Goal: Obtain resource: Obtain resource

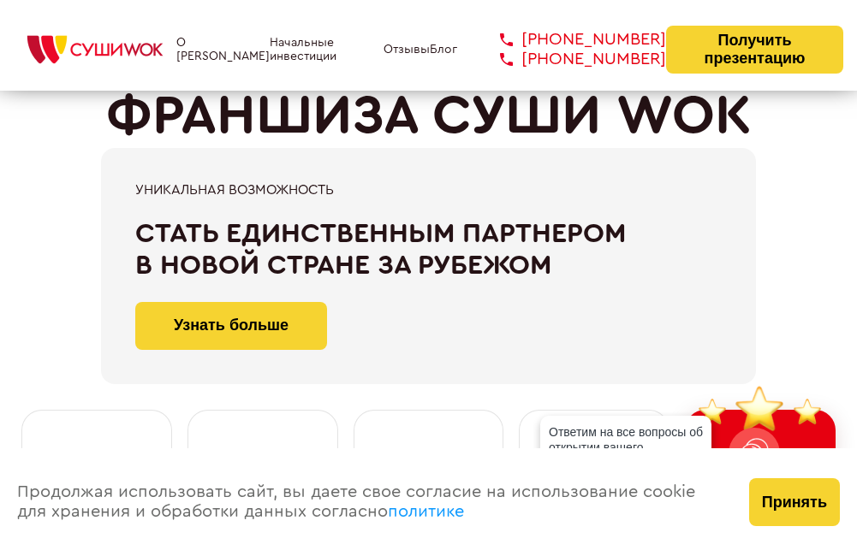
scroll to position [171, 0]
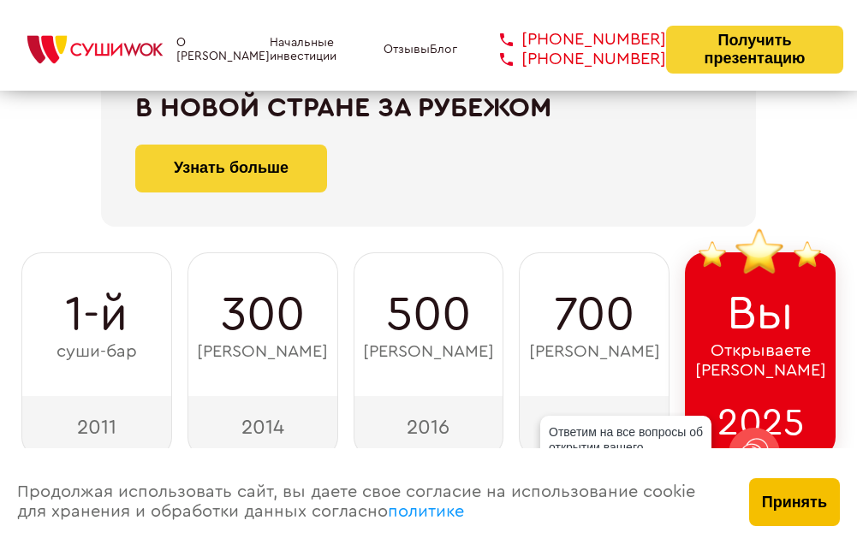
click at [788, 515] on button "Принять" at bounding box center [794, 502] width 91 height 48
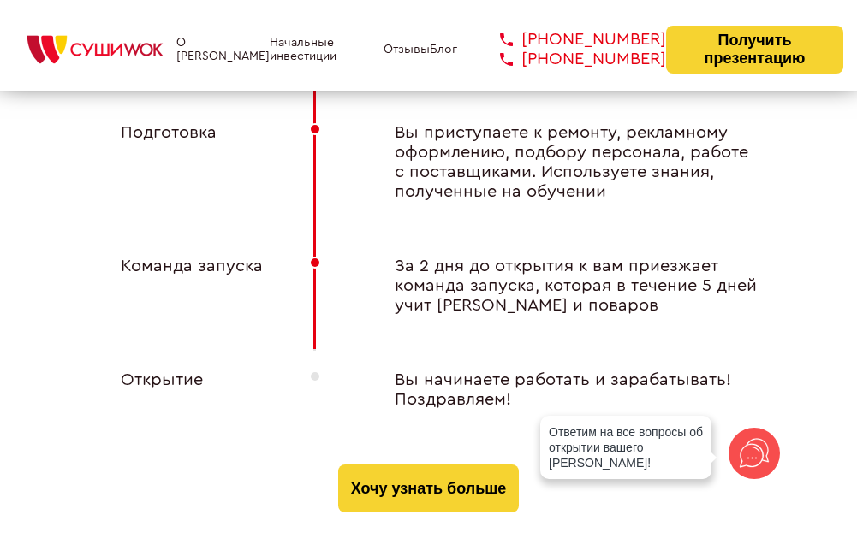
scroll to position [6994, 0]
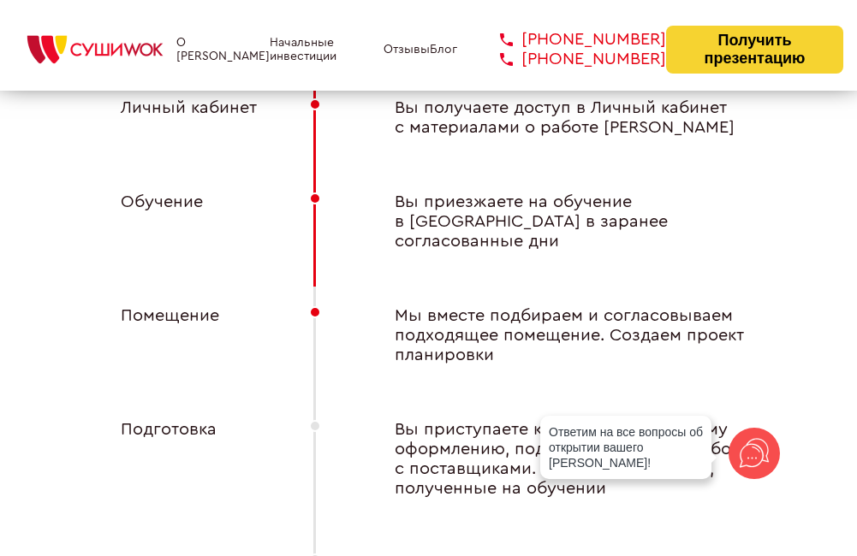
click at [202, 63] on link "О [PERSON_NAME]" at bounding box center [222, 49] width 93 height 27
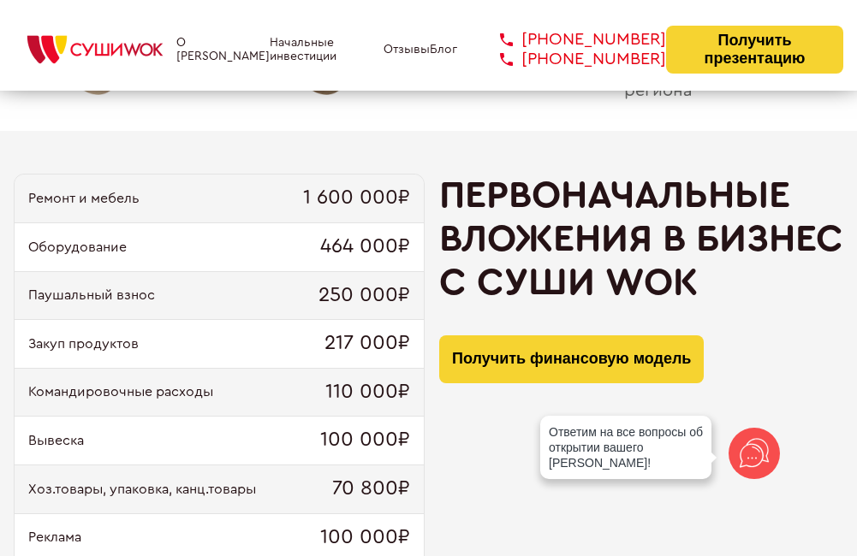
scroll to position [1798, 0]
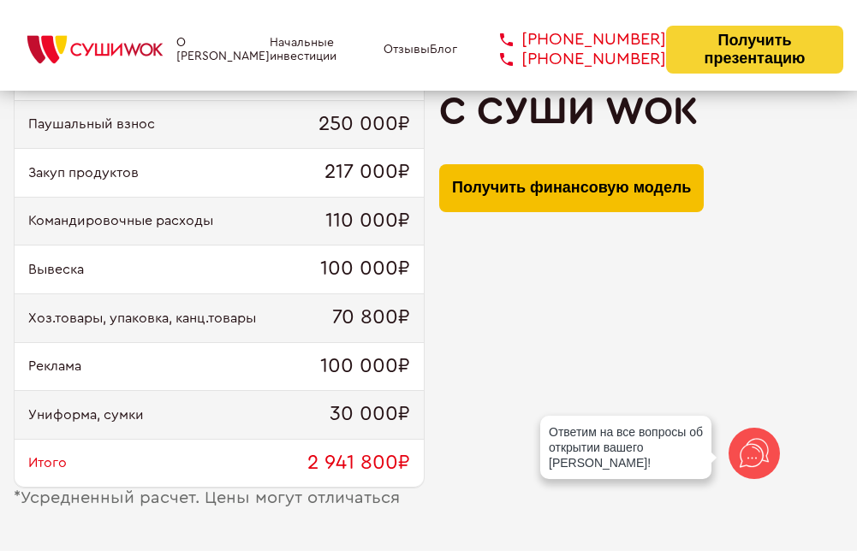
click at [482, 206] on button "Получить финансовую модель" at bounding box center [571, 188] width 264 height 48
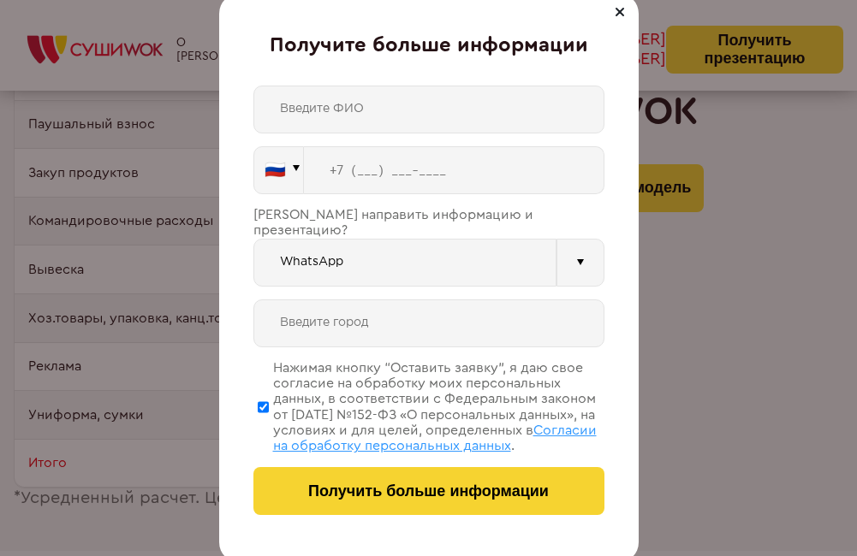
click at [618, 17] on div at bounding box center [619, 12] width 21 height 21
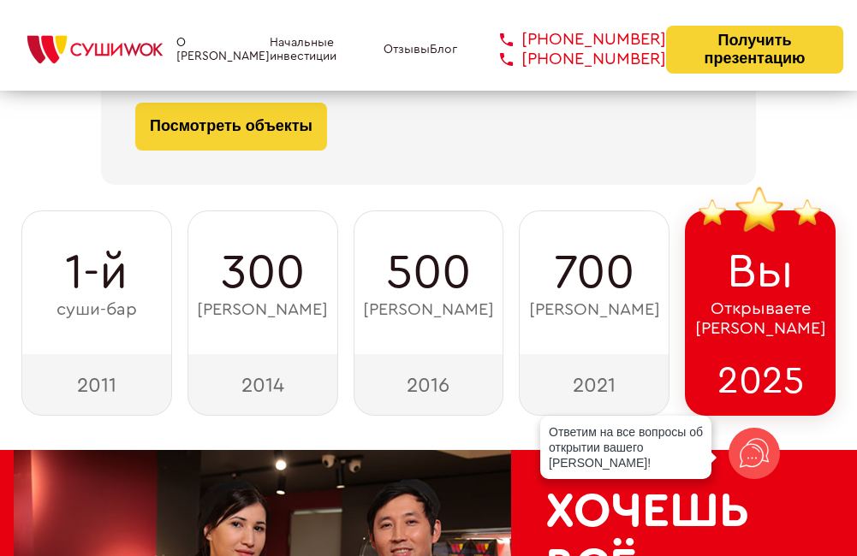
scroll to position [0, 0]
